Goal: Check status: Check status

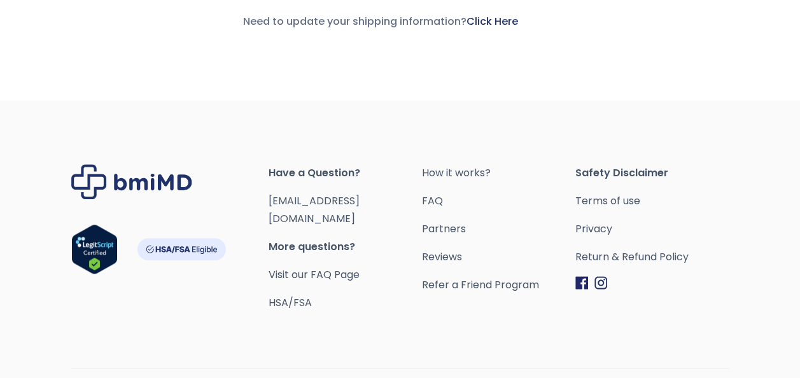
scroll to position [550, 0]
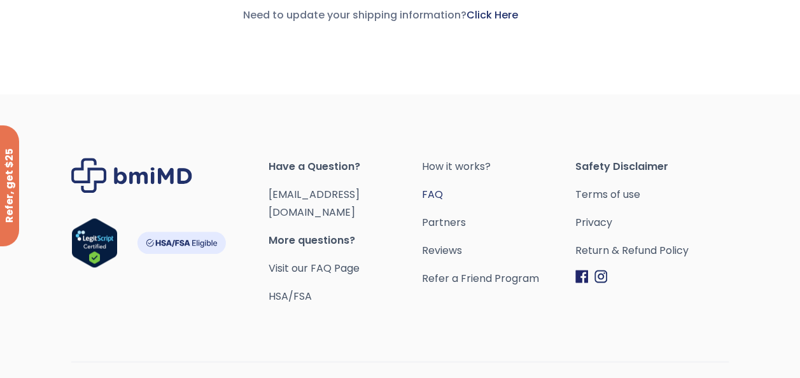
click at [427, 192] on link "FAQ" at bounding box center [498, 195] width 153 height 18
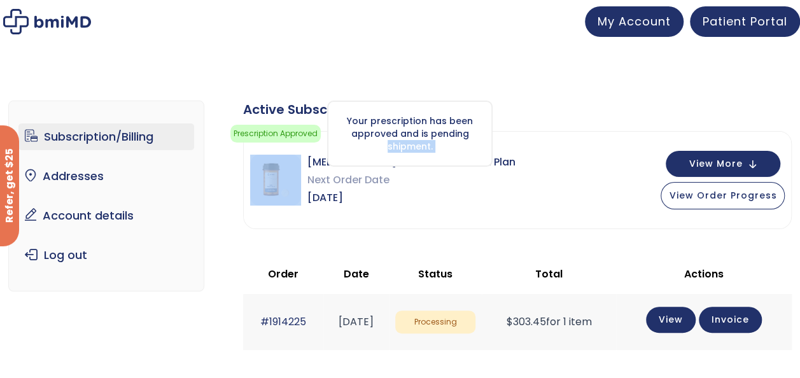
drag, startPoint x: 308, startPoint y: 160, endPoint x: 345, endPoint y: 162, distance: 37.6
click at [345, 162] on div "Prescription Approved Your prescription has been approved and is pending shipme…" at bounding box center [517, 180] width 549 height 98
click at [341, 160] on div "Your prescription has been approved and is pending shipment." at bounding box center [410, 134] width 166 height 66
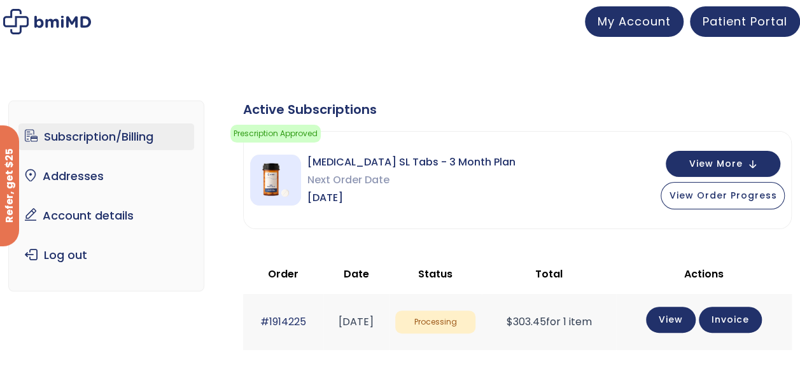
click at [373, 172] on span "Next Order Date" at bounding box center [412, 180] width 208 height 18
click at [395, 64] on div "Subscription/Billing bmiRewards Addresses Account details Submit a Review Log o…" at bounding box center [400, 350] width 800 height 588
